Goal: Information Seeking & Learning: Learn about a topic

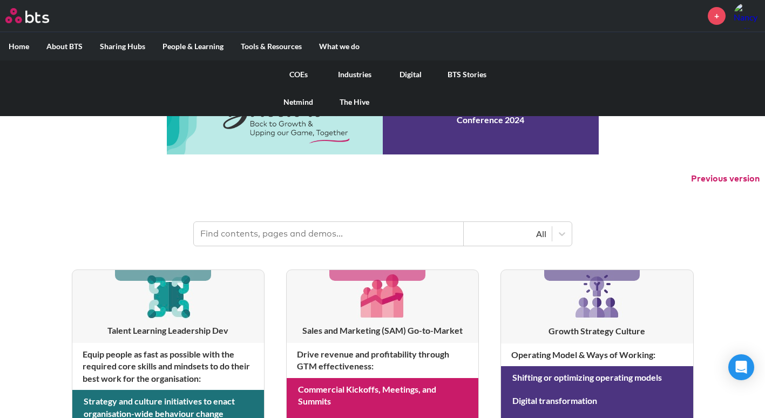
click at [300, 73] on link "COEs" at bounding box center [299, 74] width 56 height 28
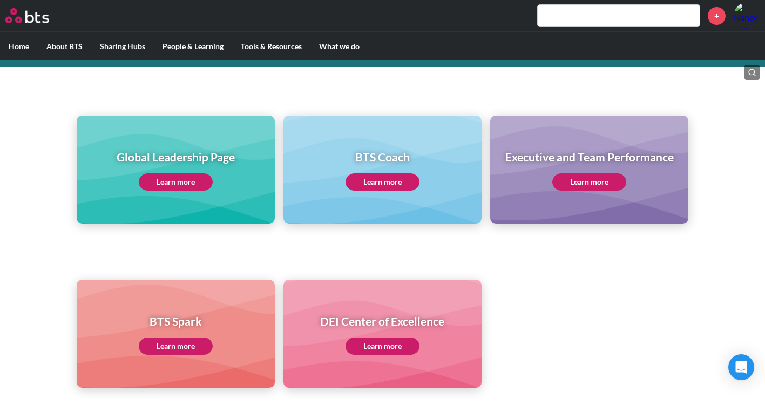
scroll to position [84, 0]
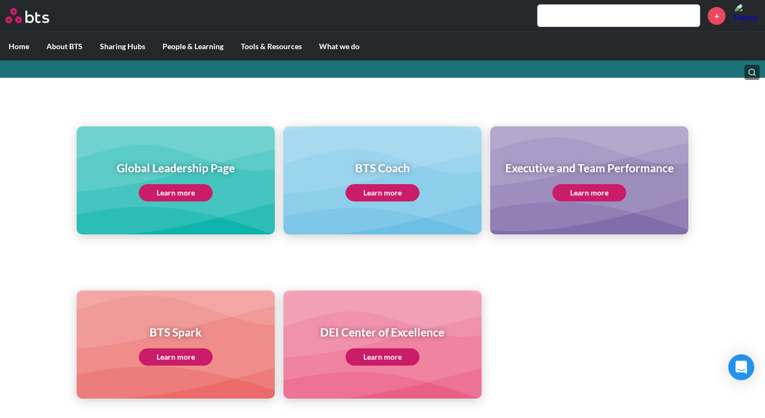
click at [188, 187] on link "Learn more" at bounding box center [176, 192] width 74 height 17
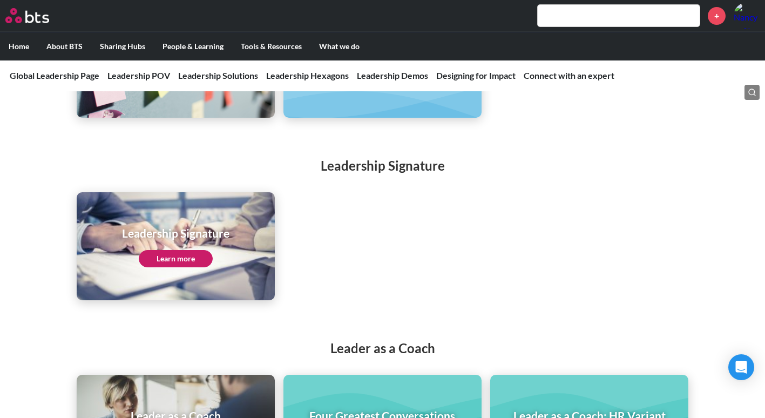
scroll to position [1747, 0]
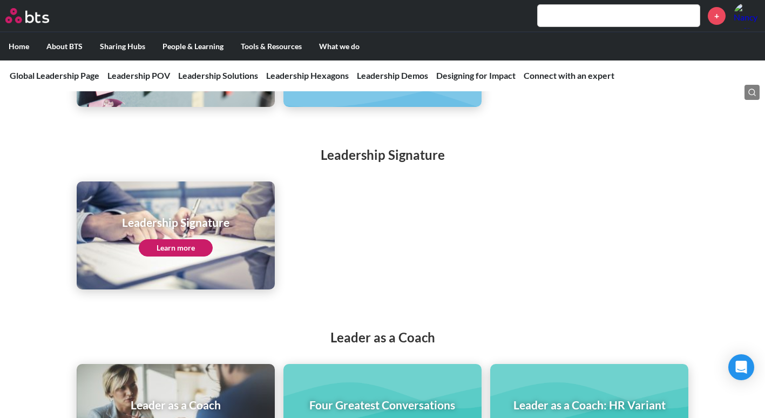
click at [176, 239] on link "Learn more" at bounding box center [176, 247] width 74 height 17
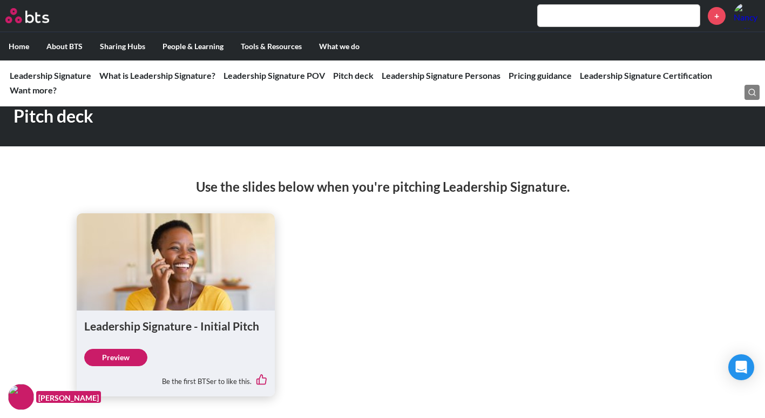
scroll to position [1207, 0]
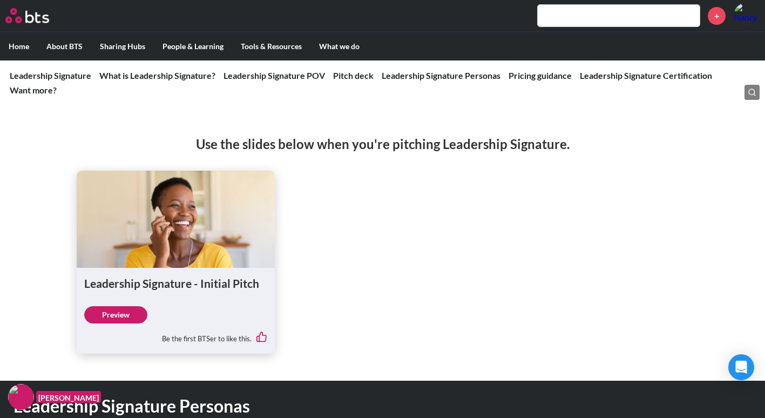
click at [119, 316] on link "Preview" at bounding box center [115, 314] width 63 height 17
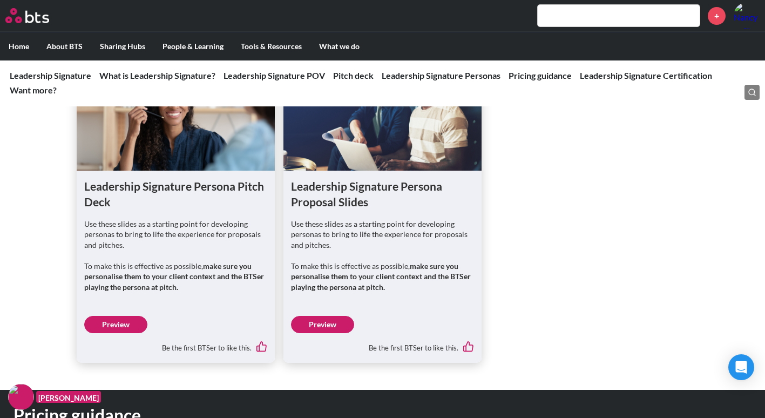
scroll to position [1639, 0]
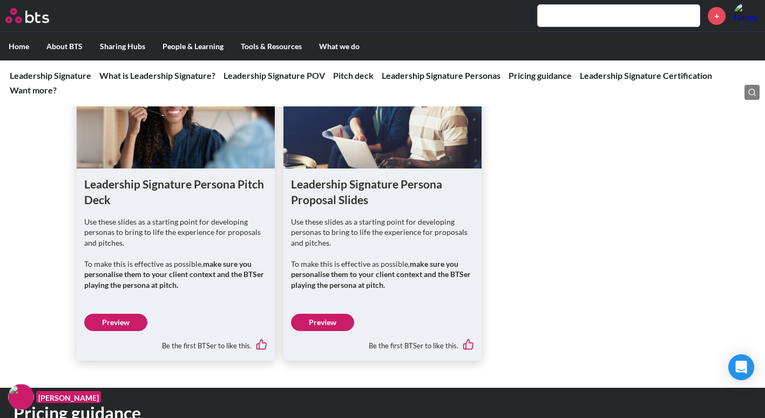
click at [327, 318] on link "Preview" at bounding box center [322, 322] width 63 height 17
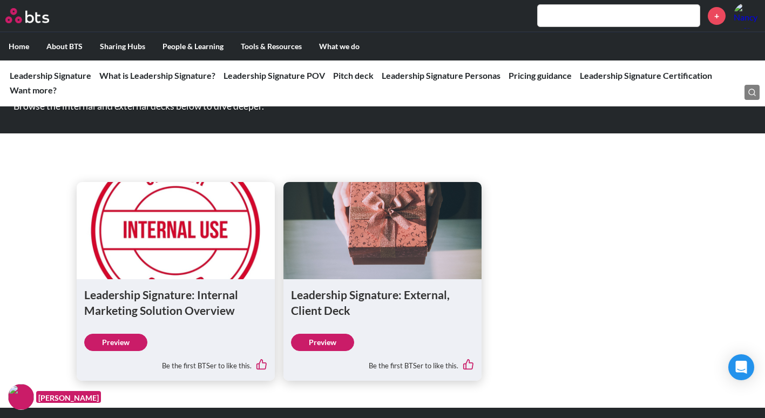
scroll to position [852, 0]
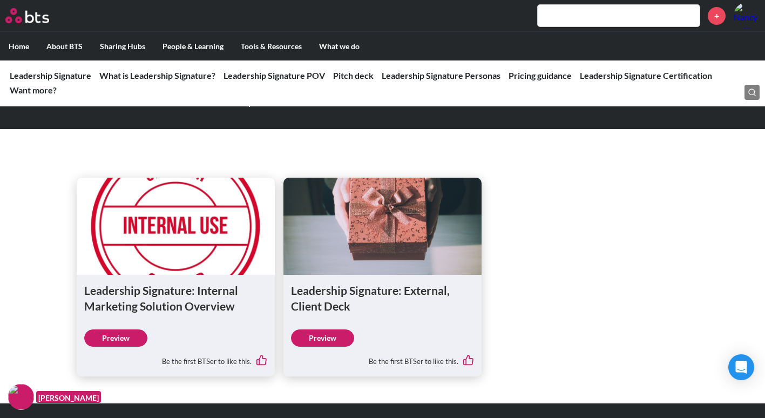
click at [321, 337] on link "Preview" at bounding box center [322, 337] width 63 height 17
